Goal: Information Seeking & Learning: Learn about a topic

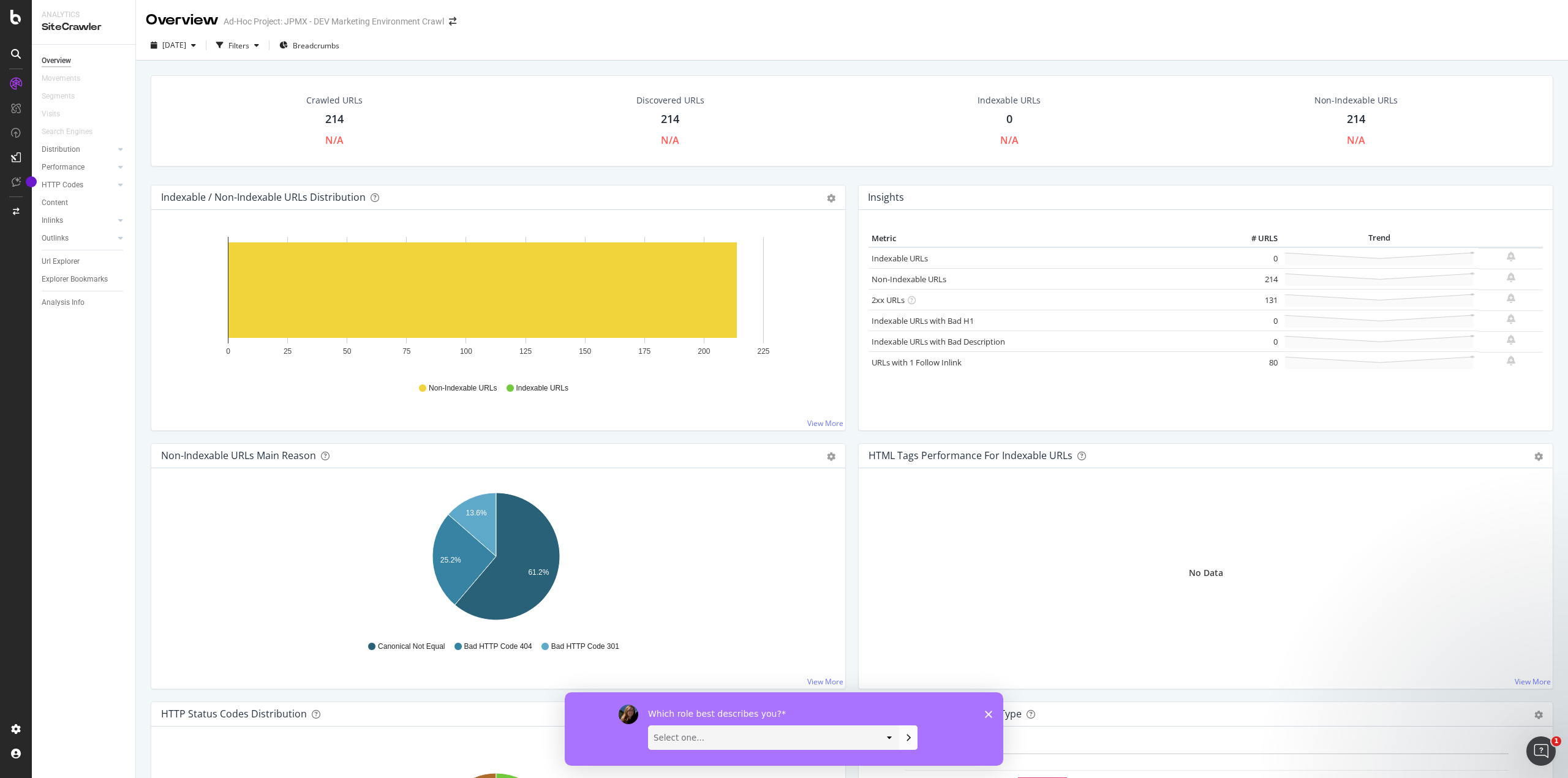
click at [991, 708] on div "Which role best describes you? Select one... Analyst/BI C-level Leadership Cont…" at bounding box center [784, 729] width 439 height 73
click at [988, 713] on polygon "Close survey" at bounding box center [988, 713] width 7 height 7
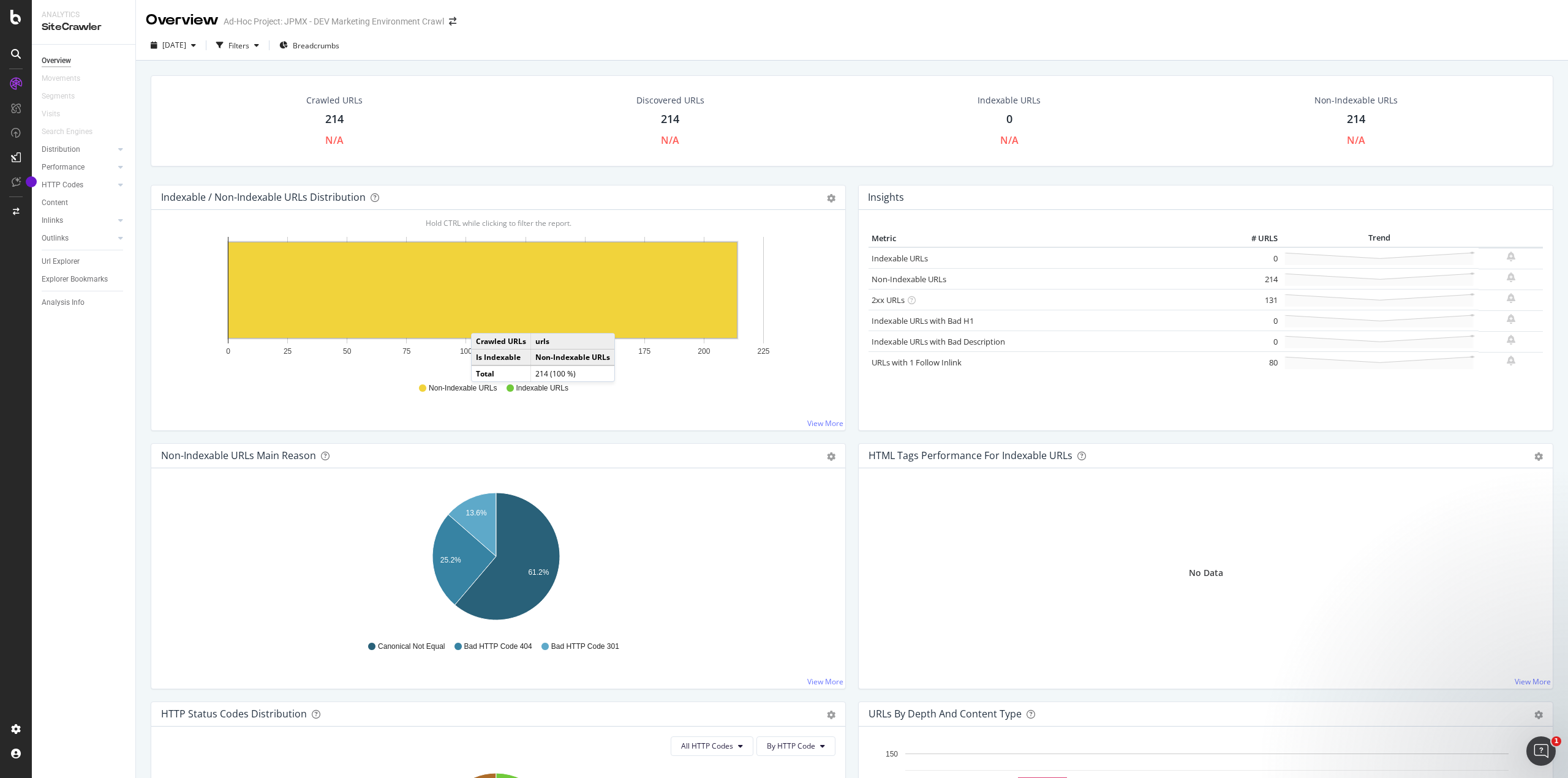
click at [483, 320] on rect "A chart." at bounding box center [482, 290] width 508 height 96
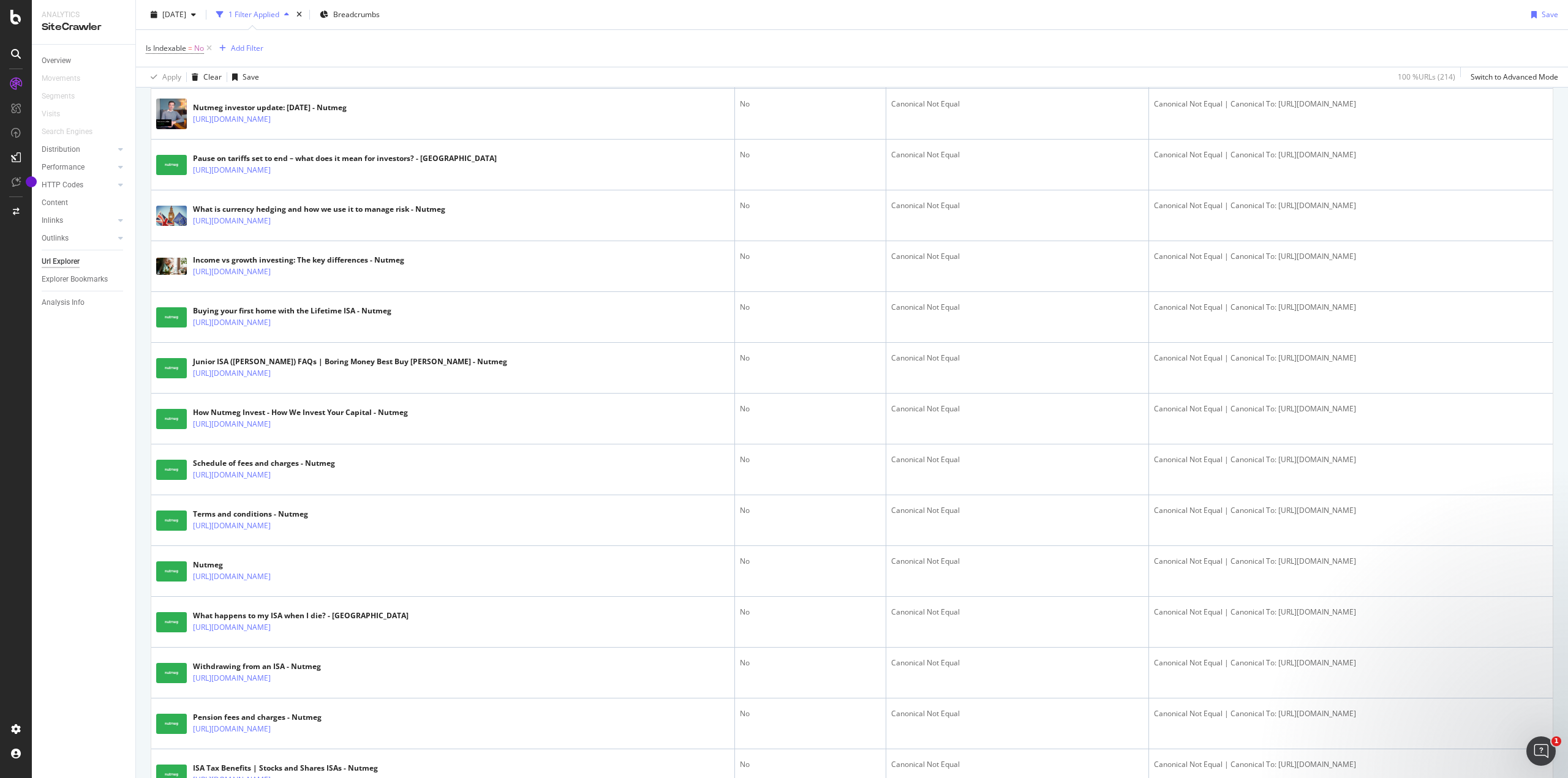
scroll to position [2234, 0]
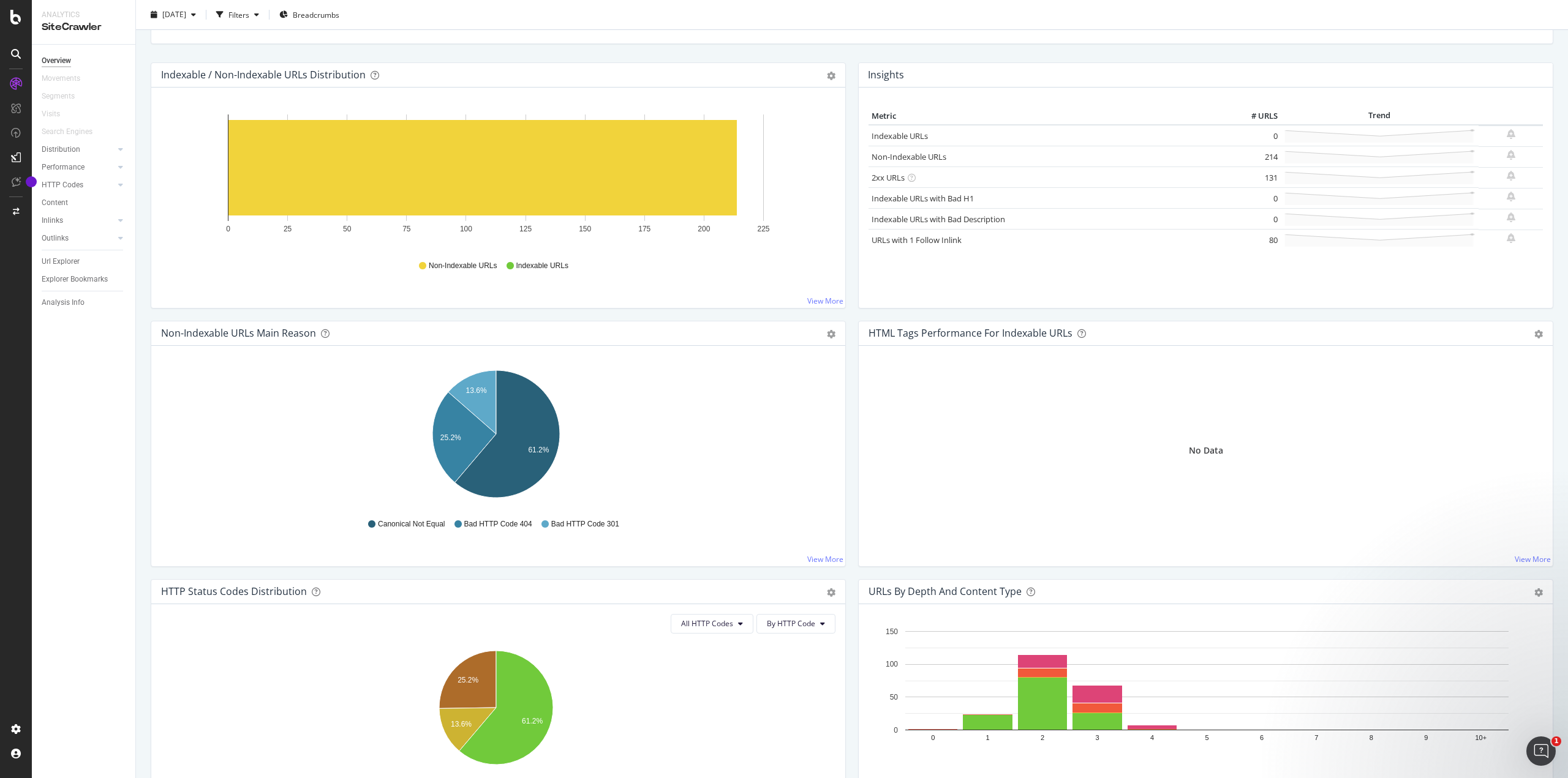
scroll to position [306, 0]
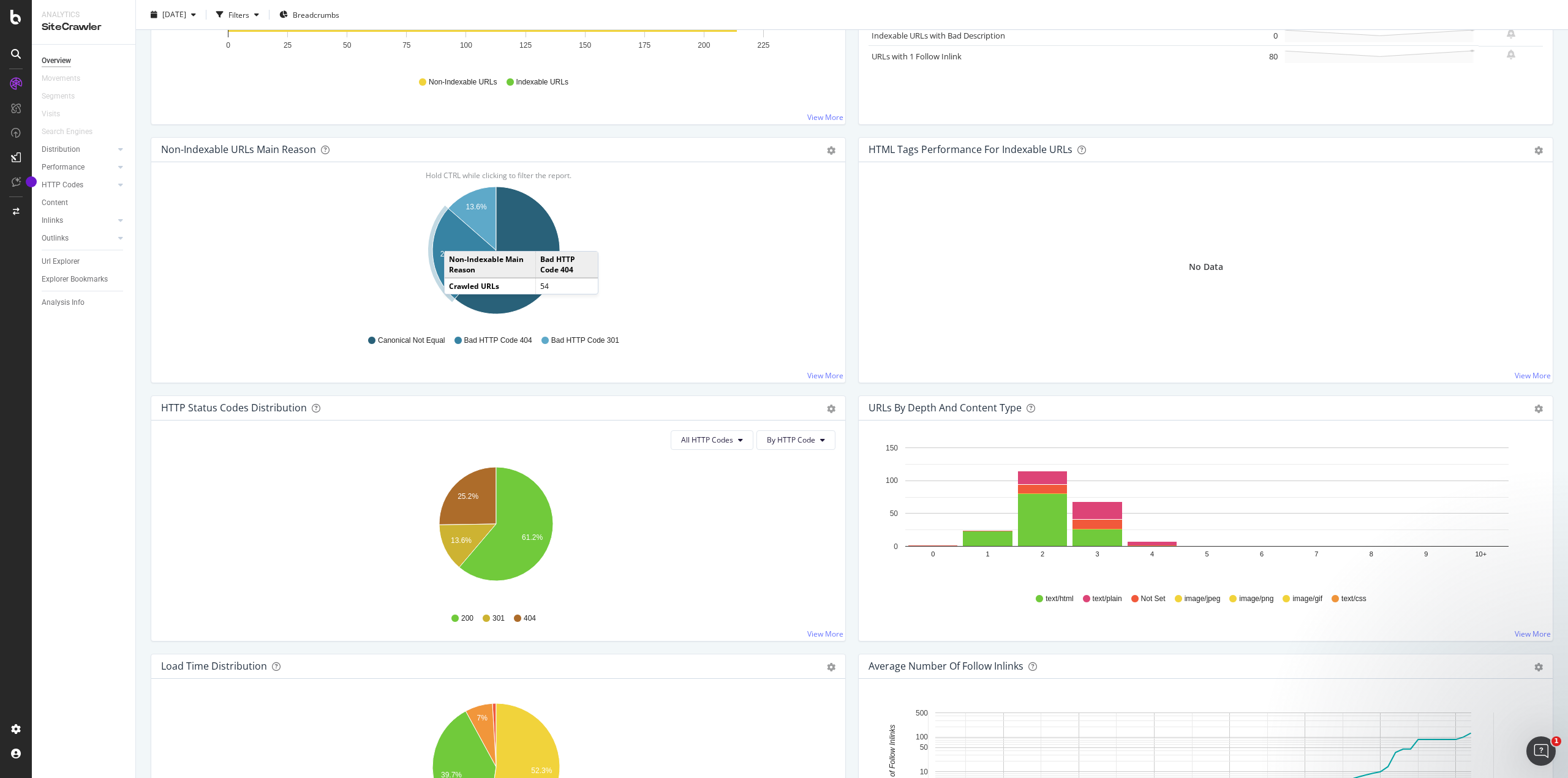
click at [456, 238] on icon "A chart." at bounding box center [464, 253] width 64 height 91
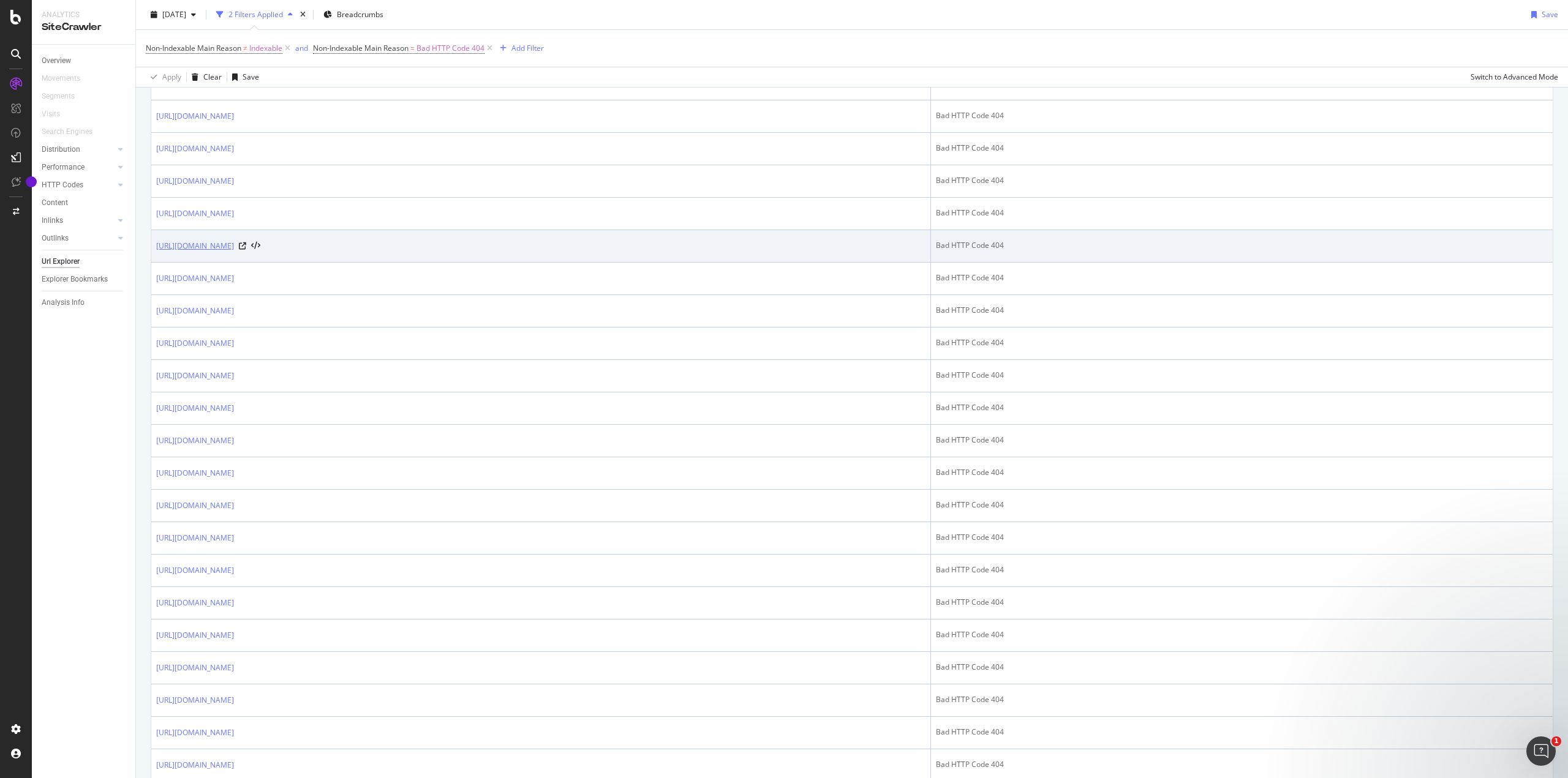
scroll to position [1285, 0]
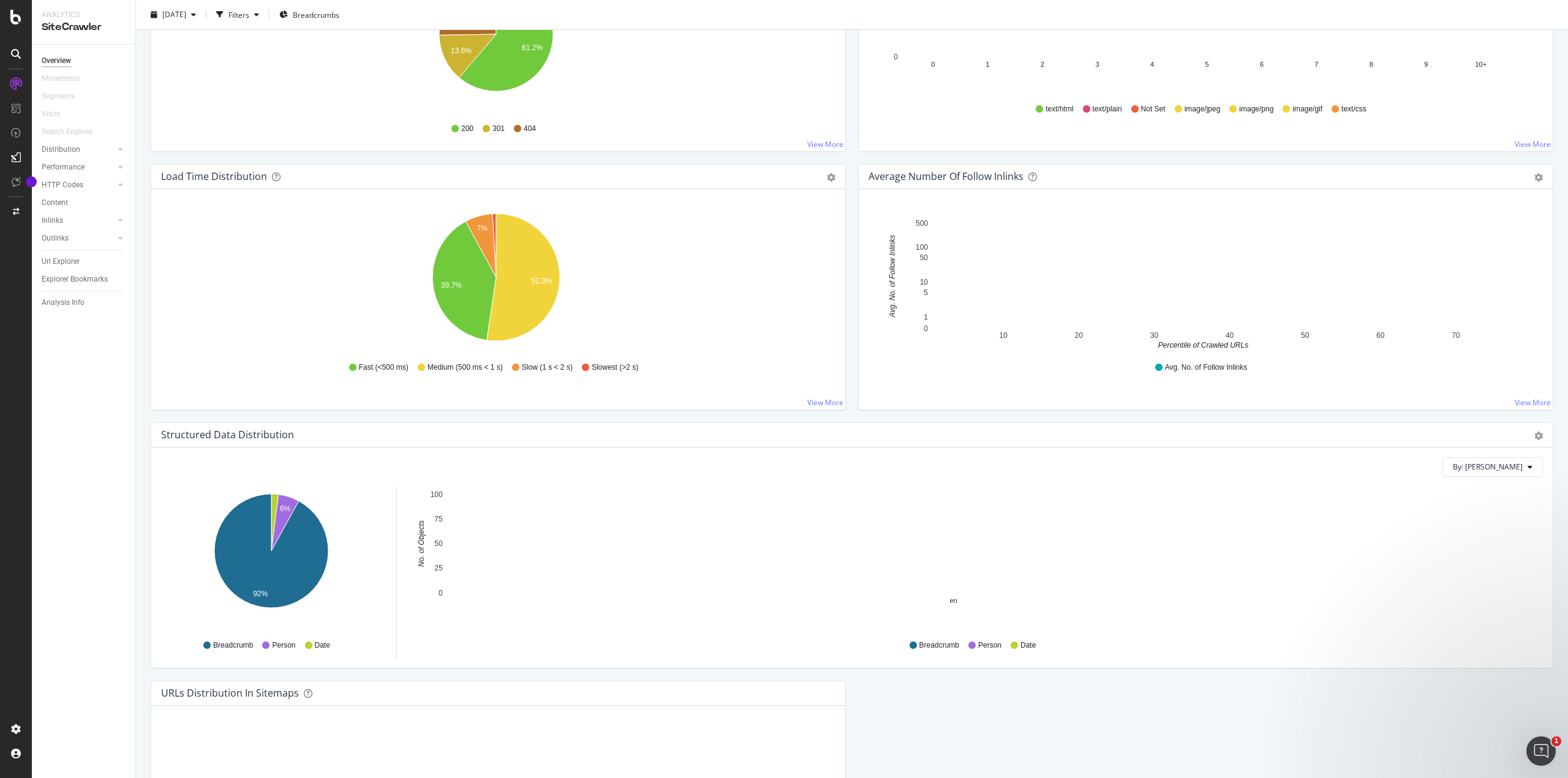
scroll to position [1000, 0]
